Goal: Use online tool/utility: Utilize a website feature to perform a specific function

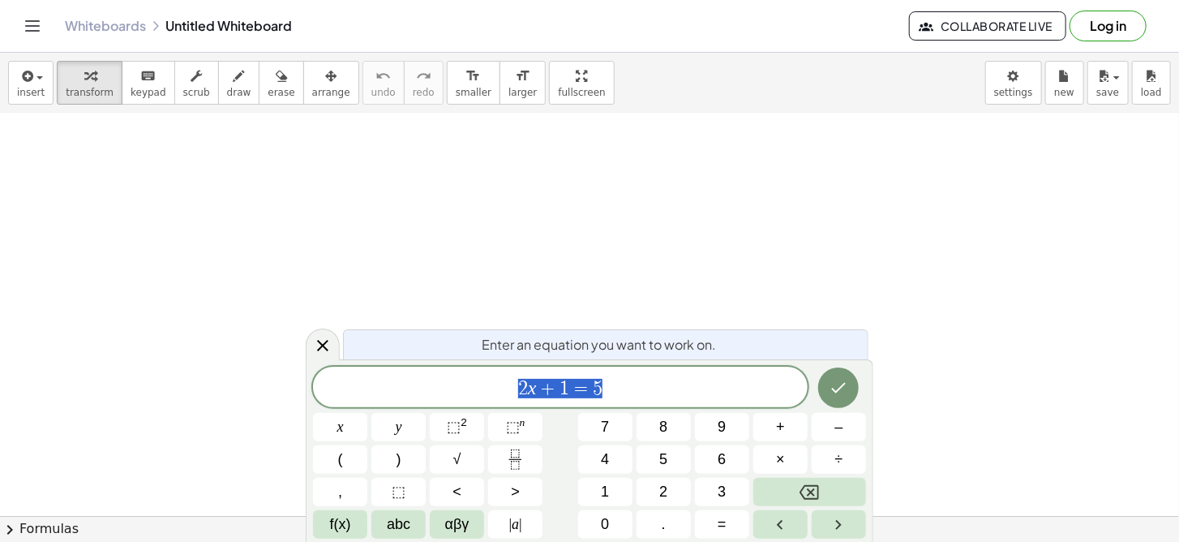
scroll to position [402, 0]
click at [727, 278] on div at bounding box center [589, 315] width 1179 height 1208
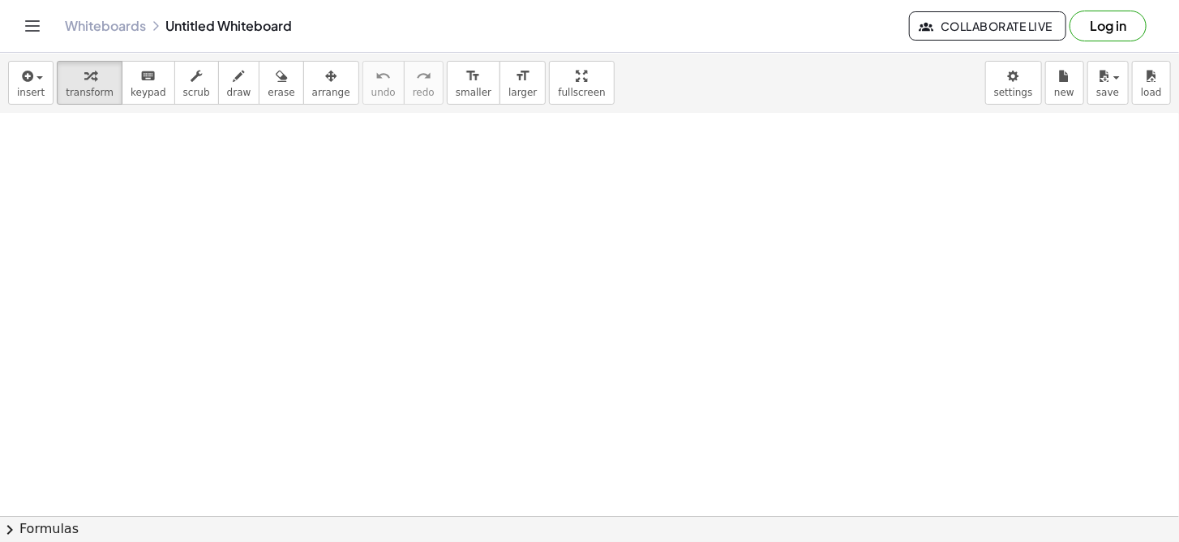
click at [727, 278] on div at bounding box center [589, 315] width 1179 height 1208
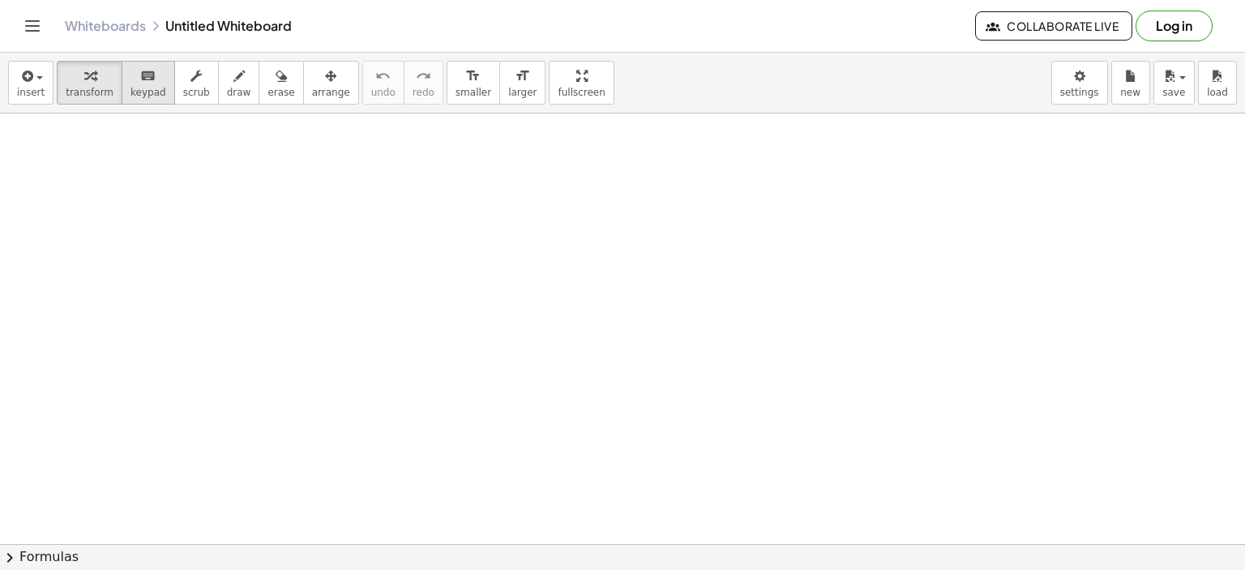
click at [149, 84] on button "keyboard keypad" at bounding box center [149, 83] width 54 height 44
click at [84, 84] on icon "button" at bounding box center [89, 75] width 11 height 19
click at [191, 84] on icon "button" at bounding box center [196, 75] width 11 height 19
click at [298, 36] on div "Whiteboards Untitled Whiteboard Collaborate Live Log in" at bounding box center [622, 26] width 1206 height 52
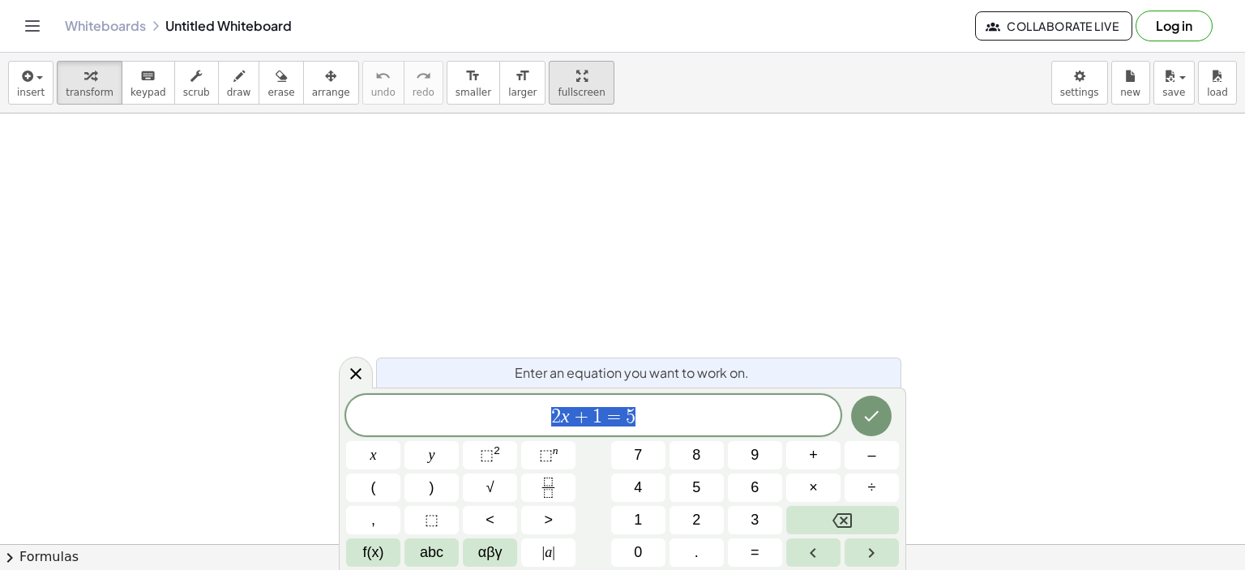
scroll to position [243, 0]
click at [665, 415] on span "2 x + 1 = 5 ​" at bounding box center [593, 416] width 495 height 23
click at [867, 418] on icon "Done" at bounding box center [872, 416] width 15 height 11
